Goal: Task Accomplishment & Management: Manage account settings

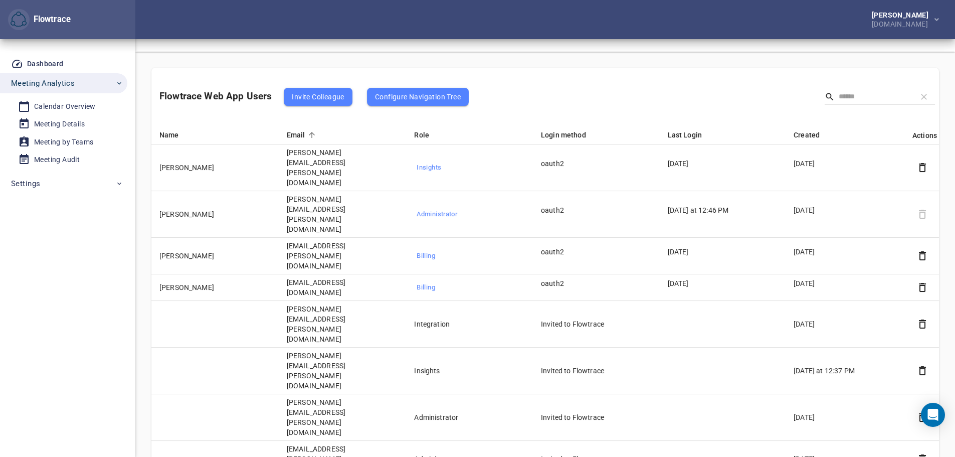
scroll to position [50, 0]
click at [448, 30] on div "[PERSON_NAME] [DOMAIN_NAME]" at bounding box center [544, 19] width 819 height 39
click at [219, 69] on div "Flowtrace Web App Users Invite Colleague Configure Navigation Tree" at bounding box center [313, 97] width 309 height 58
click at [523, 90] on div "Flowtrace Web App Users Invite Colleague Configure Navigation Tree" at bounding box center [544, 97] width 787 height 58
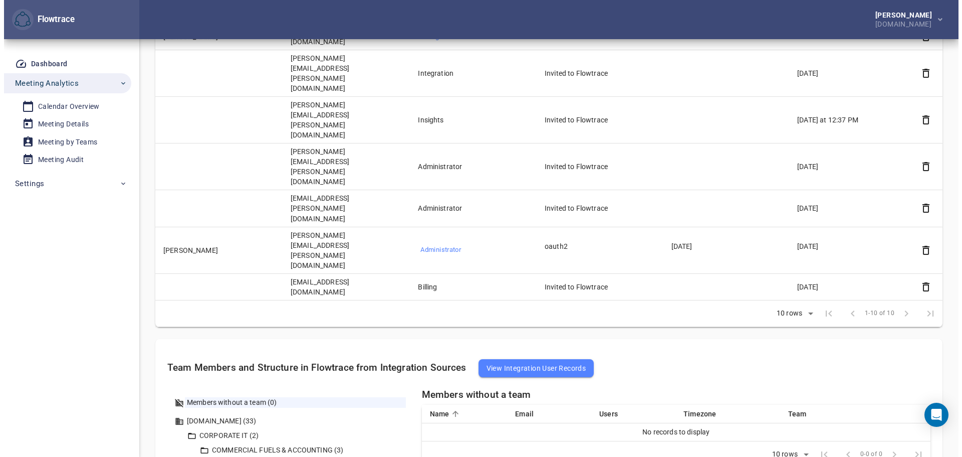
scroll to position [301, 0]
click at [522, 362] on span "View Integration User Records" at bounding box center [533, 368] width 100 height 12
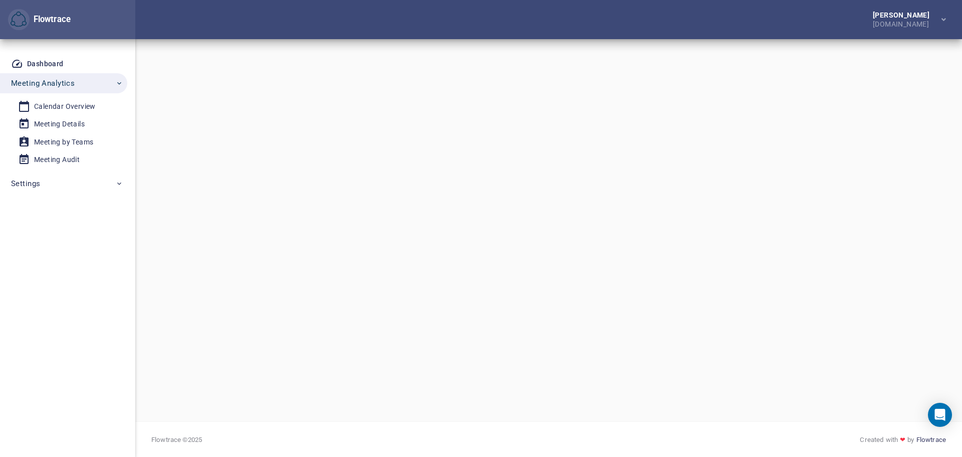
drag, startPoint x: 115, startPoint y: 252, endPoint x: 107, endPoint y: 217, distance: 36.5
click at [115, 250] on div "Dashboard Meeting Analytics Calendar Overview Meeting Details Meeting by Teams …" at bounding box center [67, 247] width 135 height 417
click at [50, 80] on span "Meeting Analytics" at bounding box center [43, 83] width 64 height 13
click at [36, 83] on span "Meeting Analytics" at bounding box center [43, 83] width 64 height 13
click at [27, 181] on span "Settings" at bounding box center [25, 183] width 29 height 13
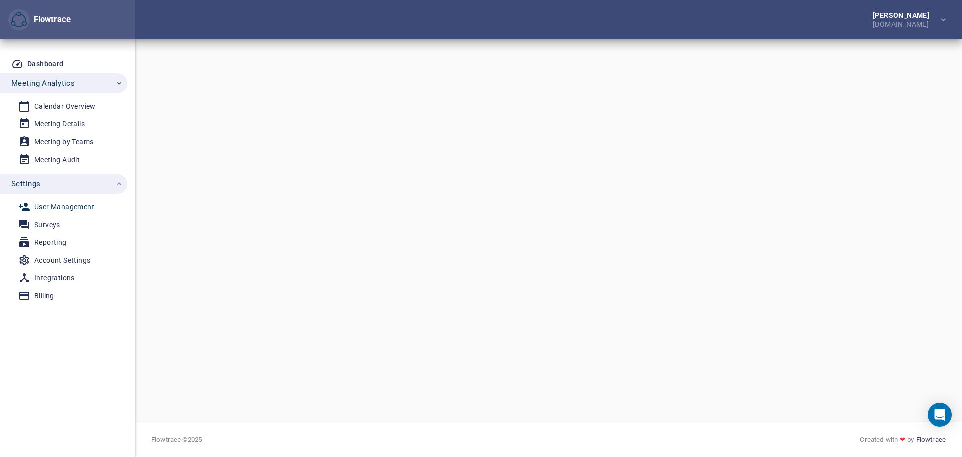
click at [53, 203] on div "User Management" at bounding box center [64, 206] width 60 height 13
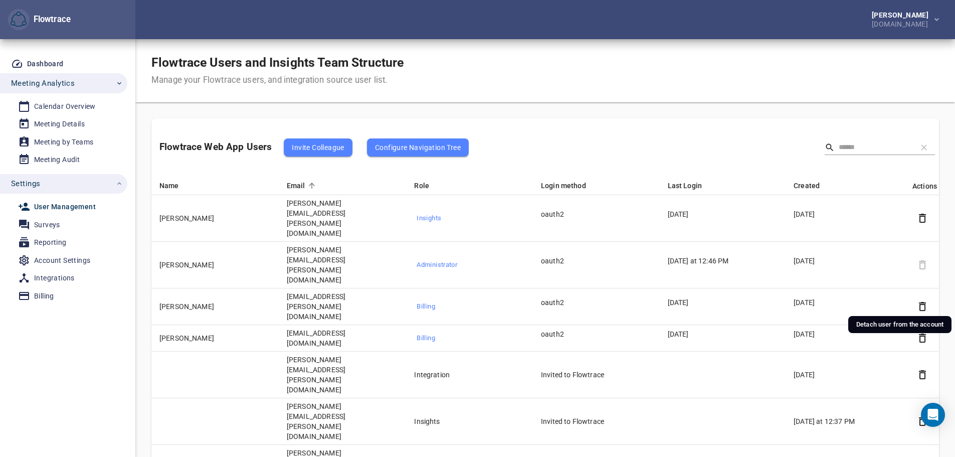
click at [919, 368] on icon "button" at bounding box center [922, 374] width 12 height 12
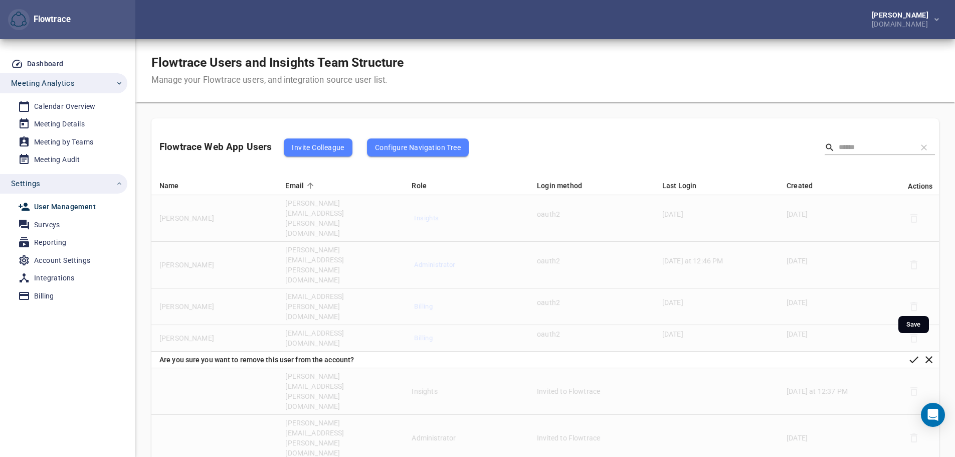
click at [914, 356] on icon "button" at bounding box center [913, 359] width 9 height 7
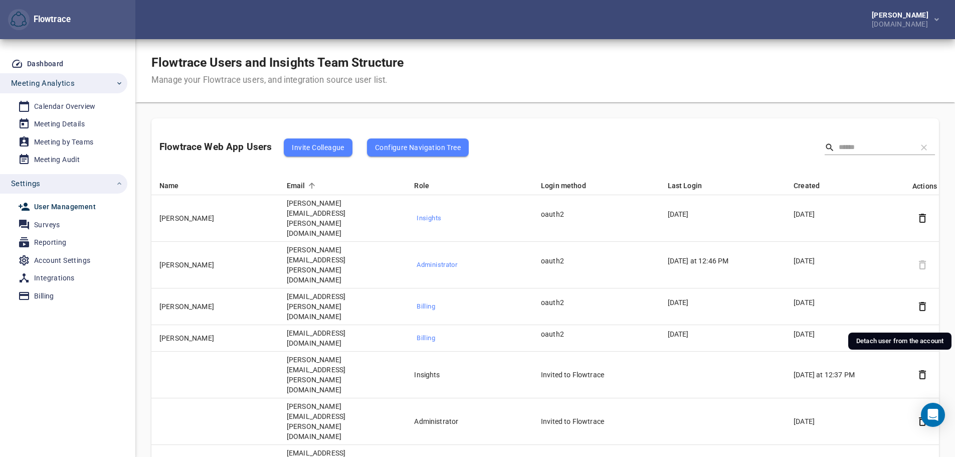
click at [923, 415] on icon "button" at bounding box center [922, 421] width 12 height 12
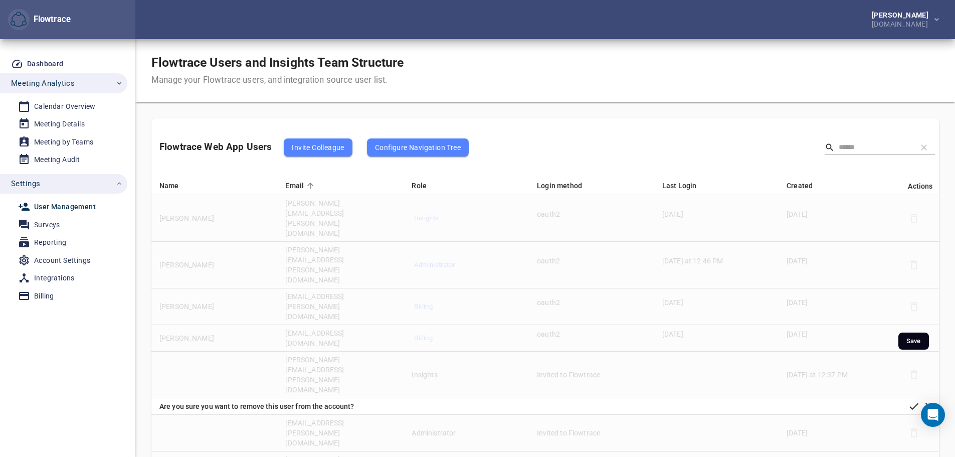
click at [912, 400] on icon "button" at bounding box center [914, 406] width 12 height 12
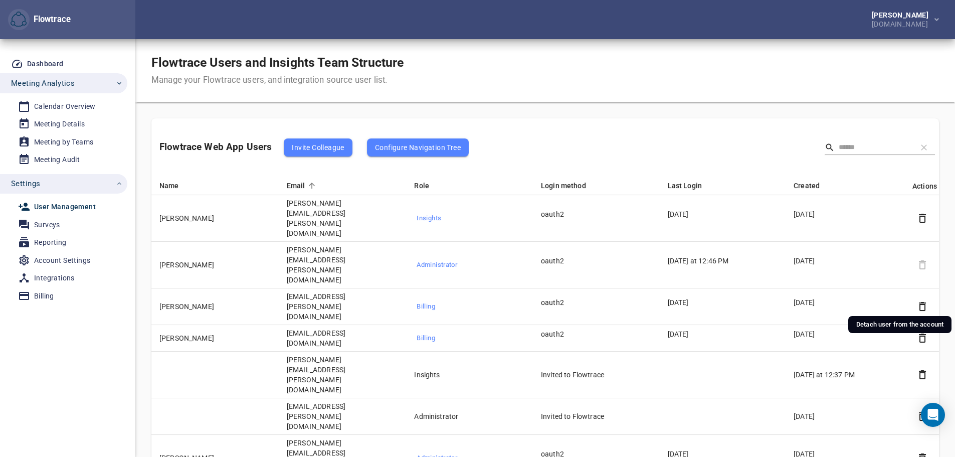
click at [923, 370] on icon "button" at bounding box center [922, 374] width 7 height 9
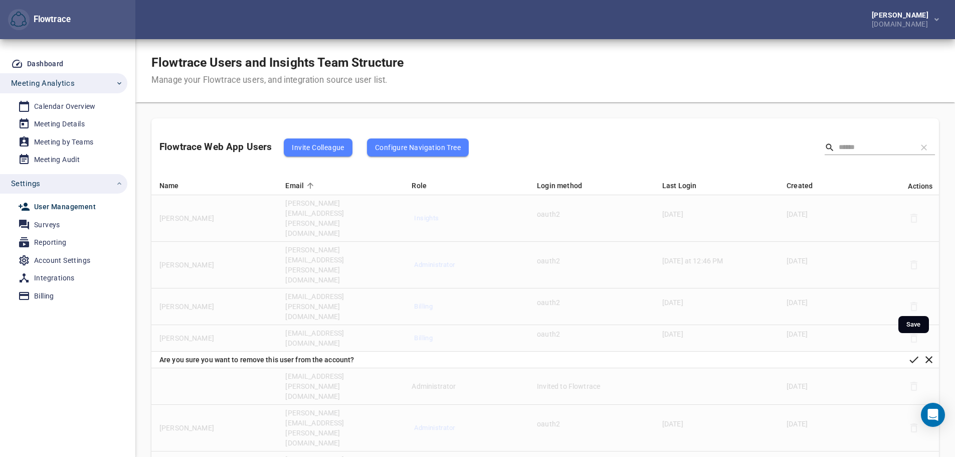
click at [912, 353] on icon "button" at bounding box center [914, 359] width 12 height 12
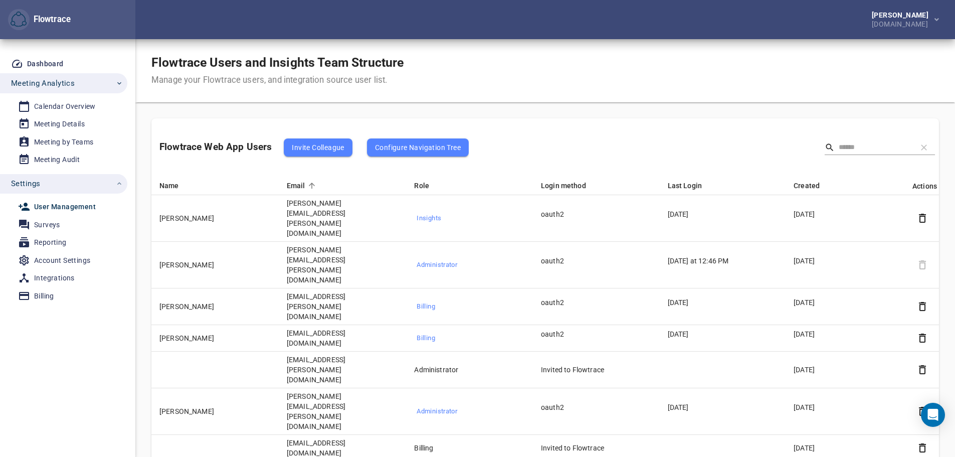
click at [920, 365] on icon "button" at bounding box center [922, 369] width 7 height 9
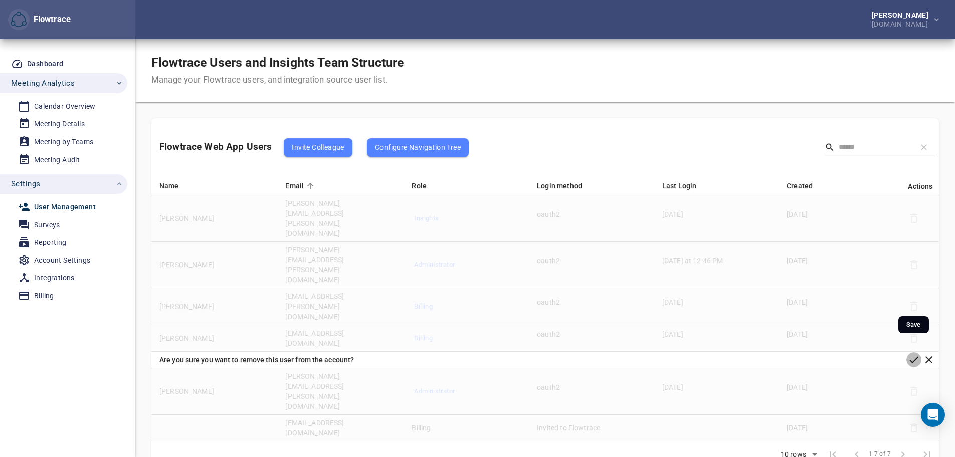
click at [916, 353] on icon "button" at bounding box center [914, 359] width 12 height 12
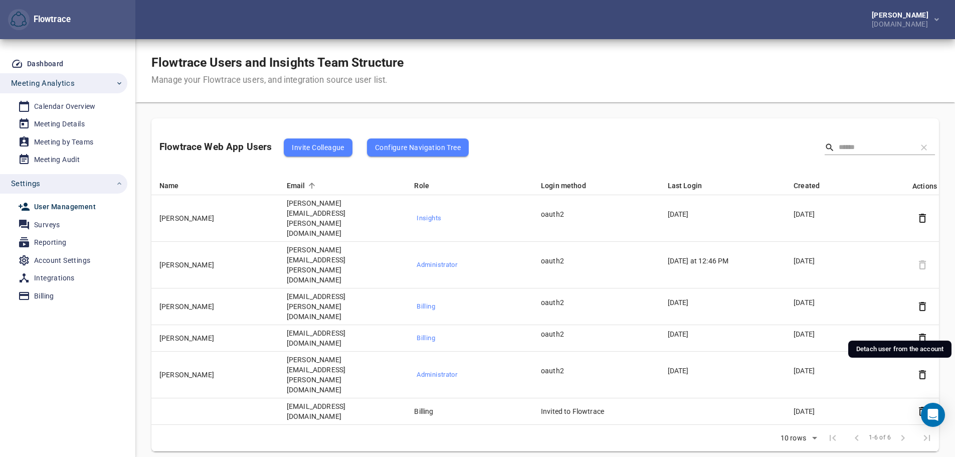
click at [921, 405] on icon "button" at bounding box center [922, 411] width 12 height 12
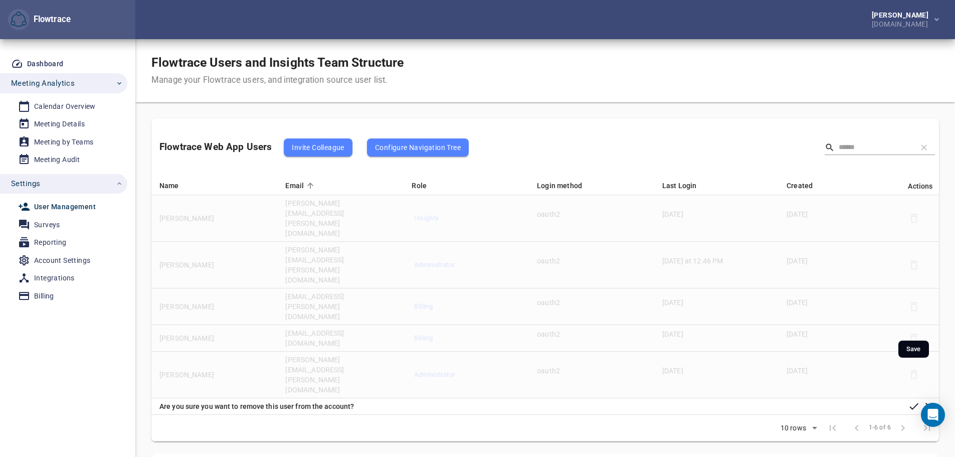
click at [912, 400] on icon "button" at bounding box center [914, 406] width 12 height 12
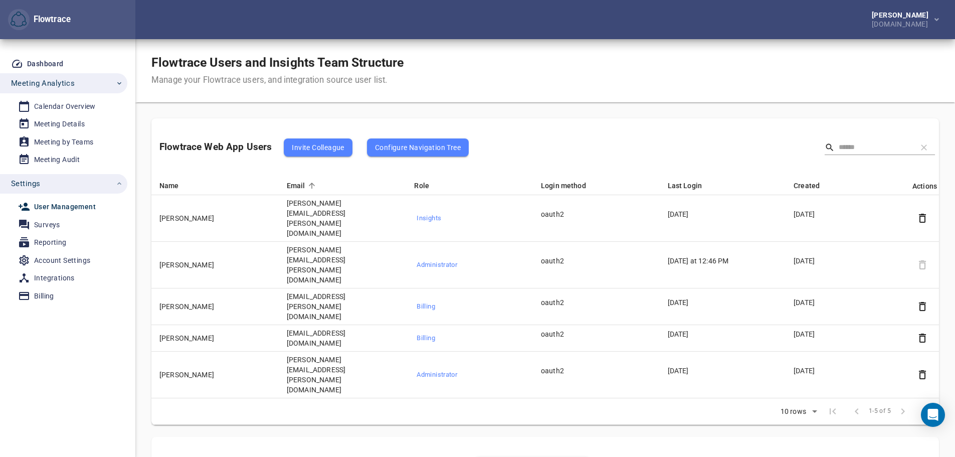
click at [556, 146] on div "Flowtrace Web App Users Invite Colleague Configure Navigation Tree" at bounding box center [544, 147] width 787 height 58
